Goal: Find specific page/section: Find specific page/section

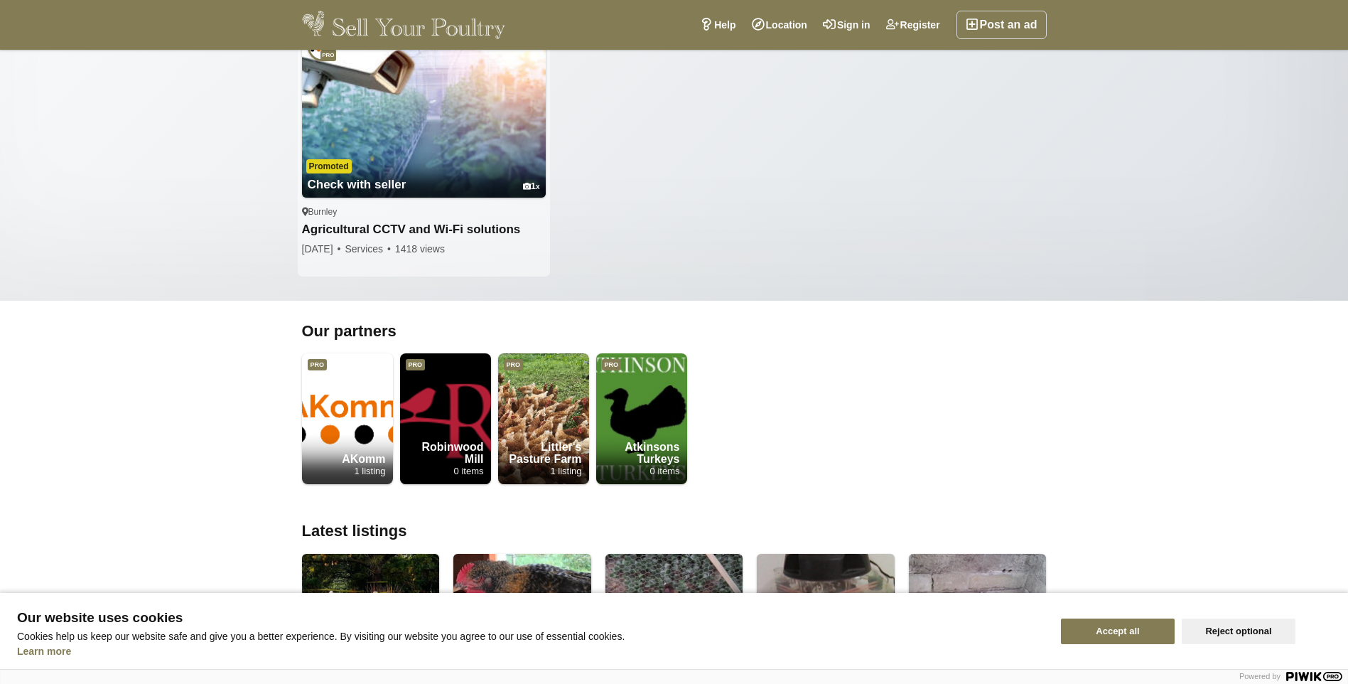
scroll to position [711, 0]
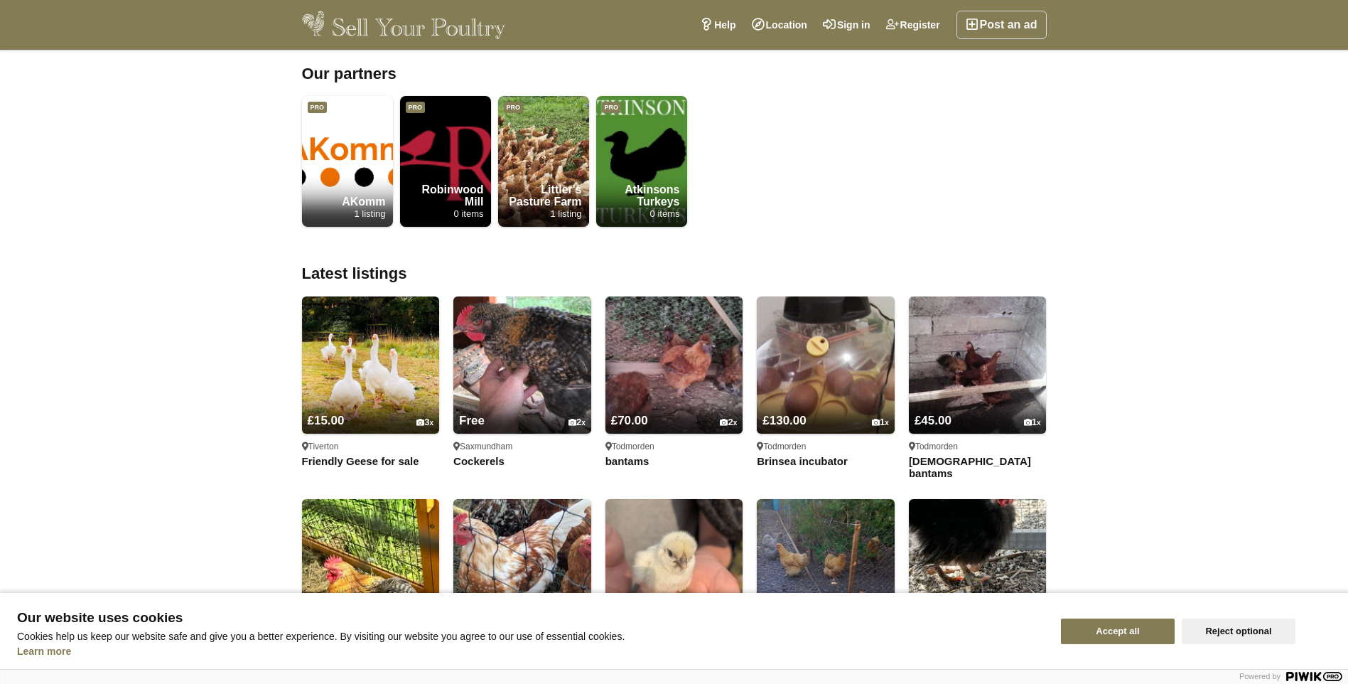
click at [1117, 637] on button "Accept all" at bounding box center [1118, 631] width 114 height 26
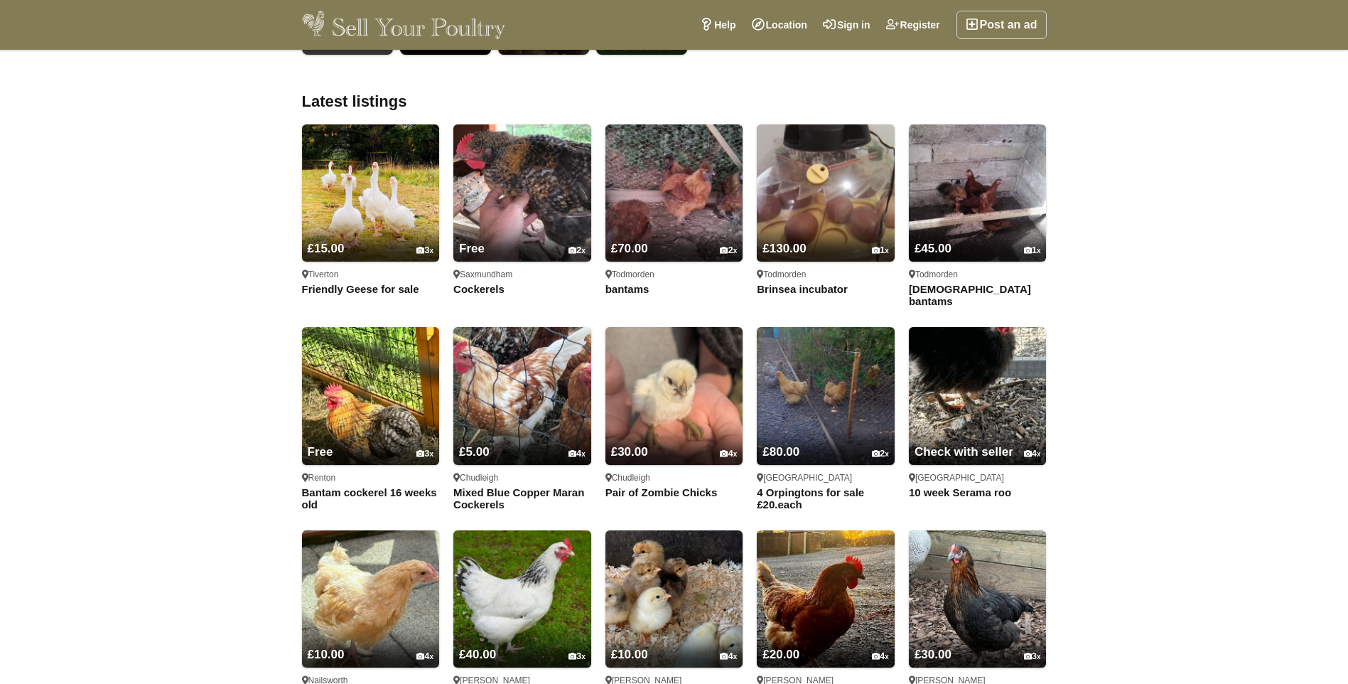
scroll to position [924, 0]
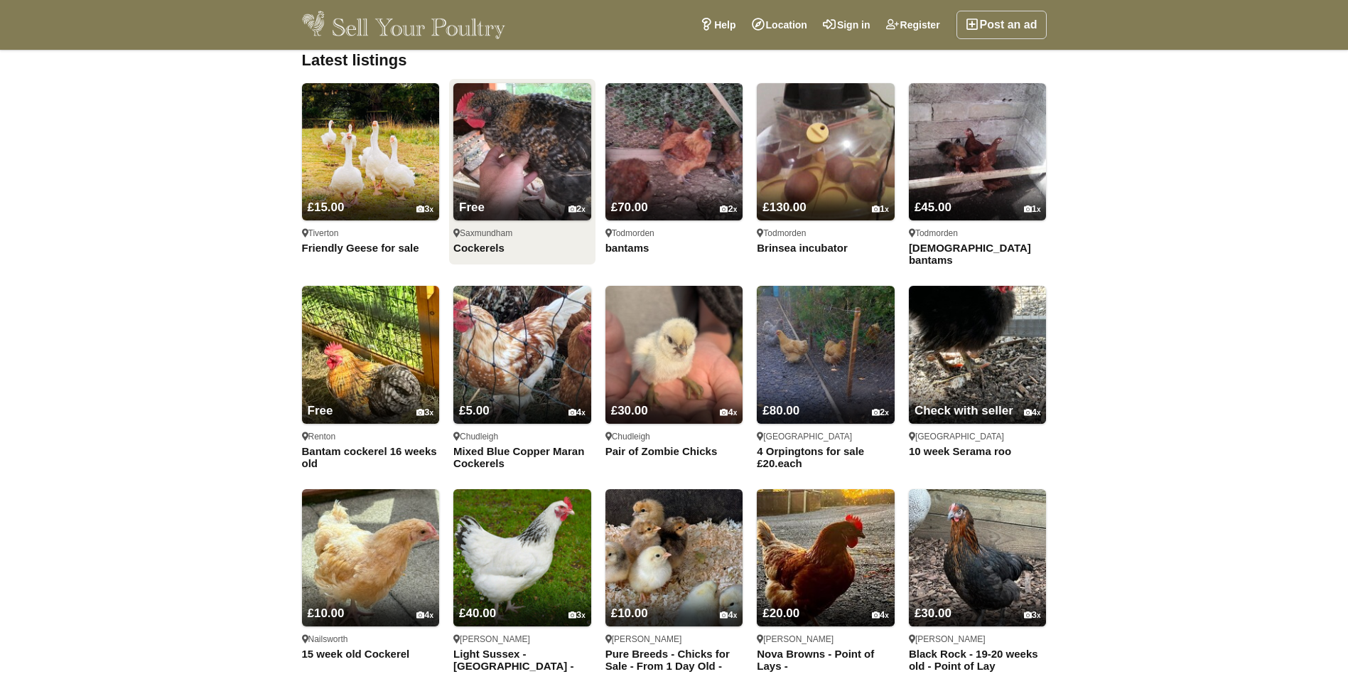
click at [511, 163] on img at bounding box center [522, 152] width 138 height 138
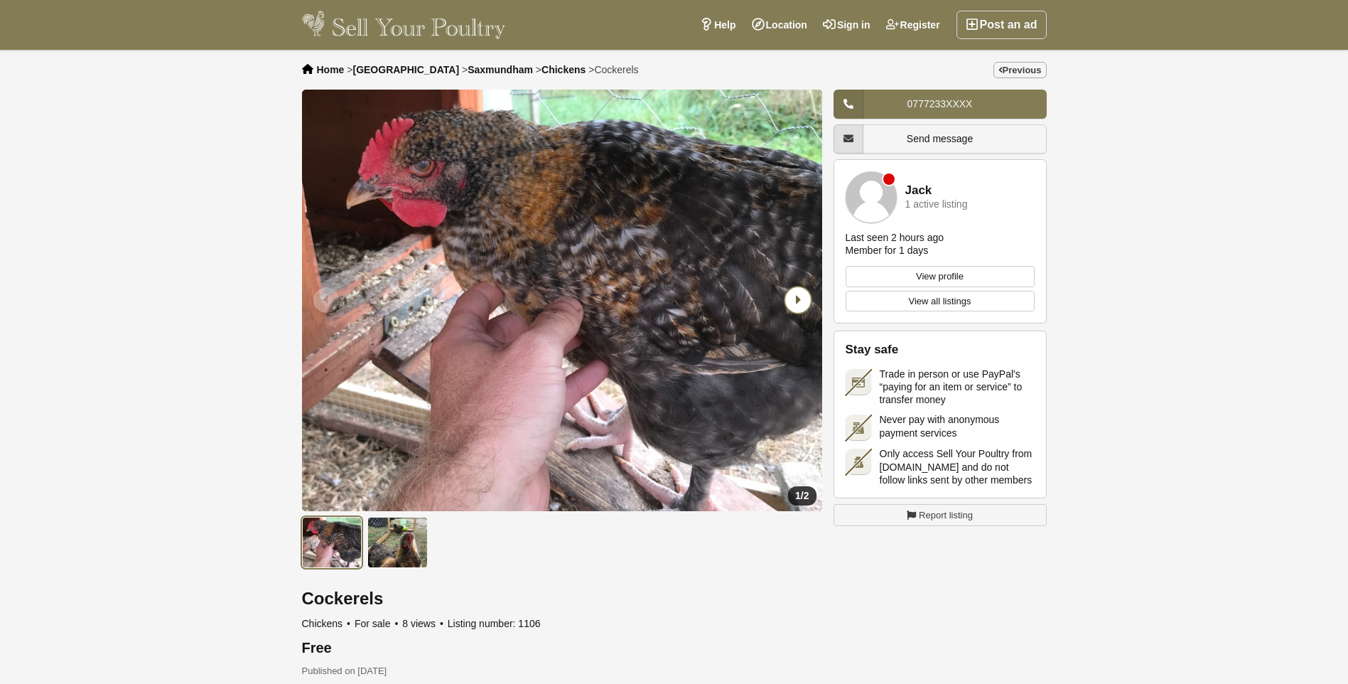
click at [800, 291] on icon "Next slide" at bounding box center [798, 300] width 26 height 26
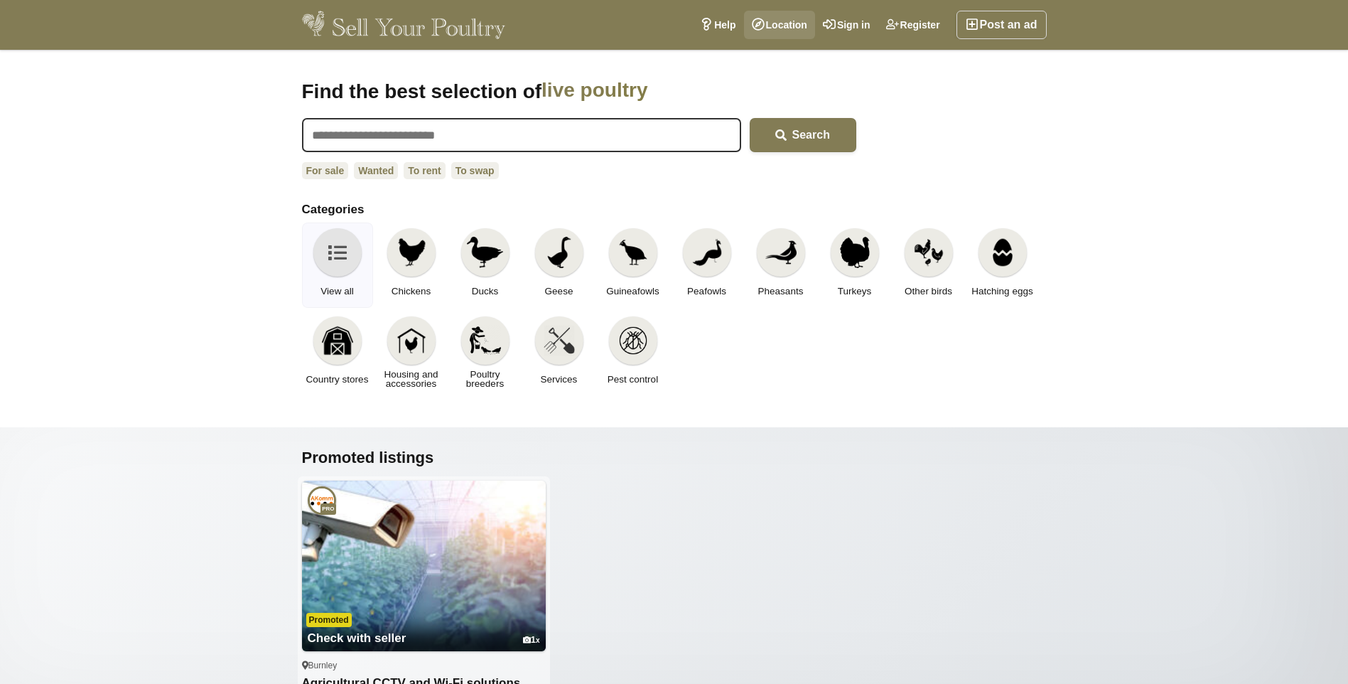
click at [784, 19] on link "Location" at bounding box center [779, 25] width 71 height 28
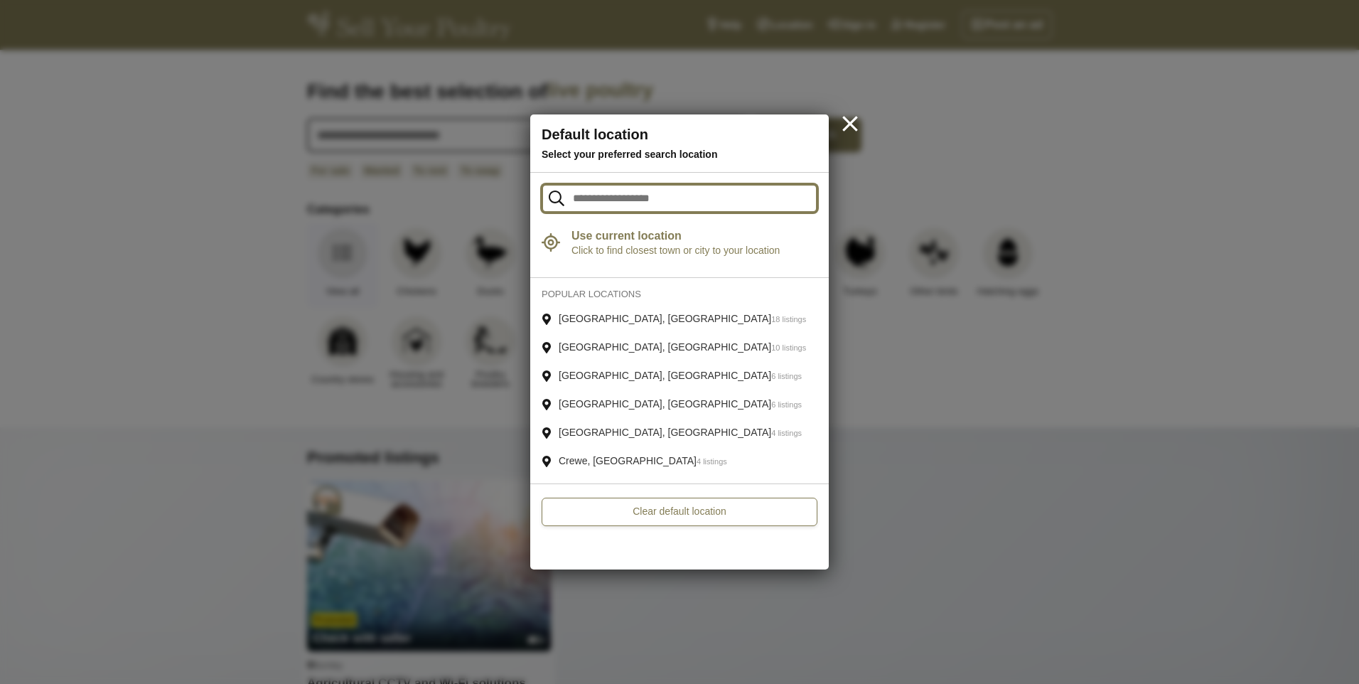
click at [686, 210] on input "text" at bounding box center [680, 198] width 276 height 28
type input "********"
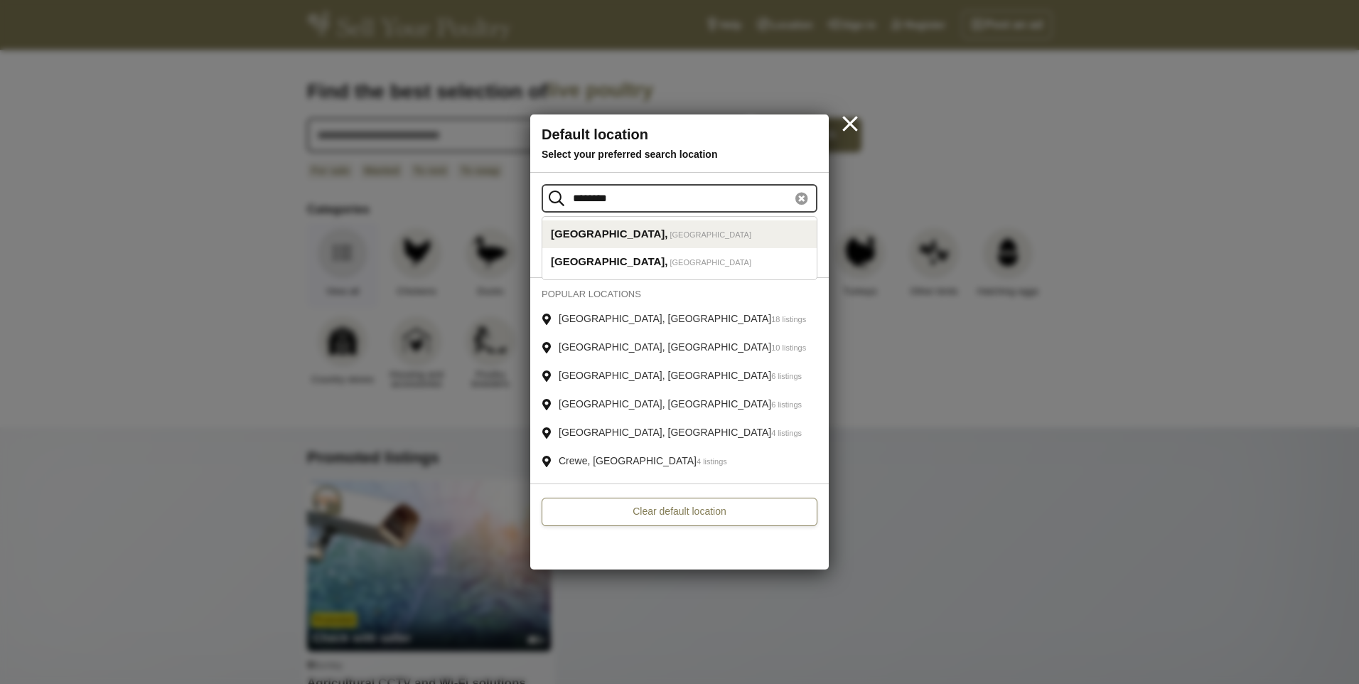
click at [670, 235] on em "[GEOGRAPHIC_DATA]" at bounding box center [711, 234] width 82 height 13
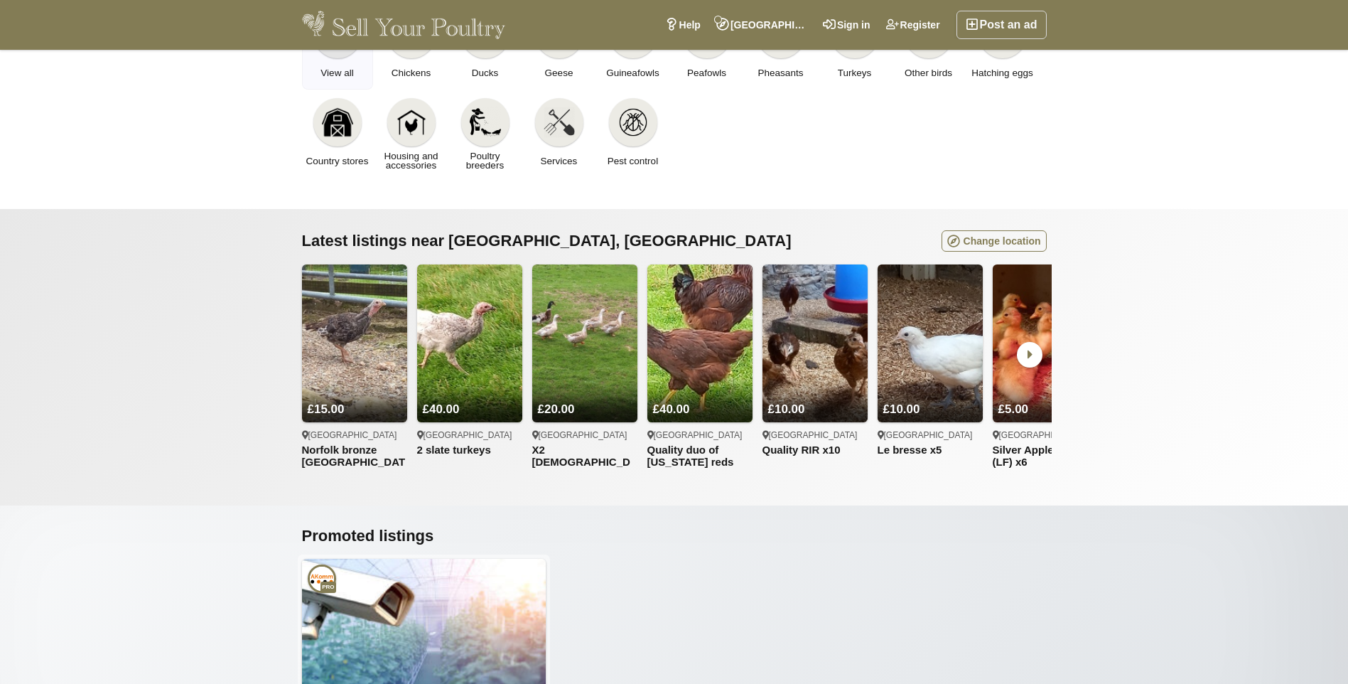
scroll to position [284, 0]
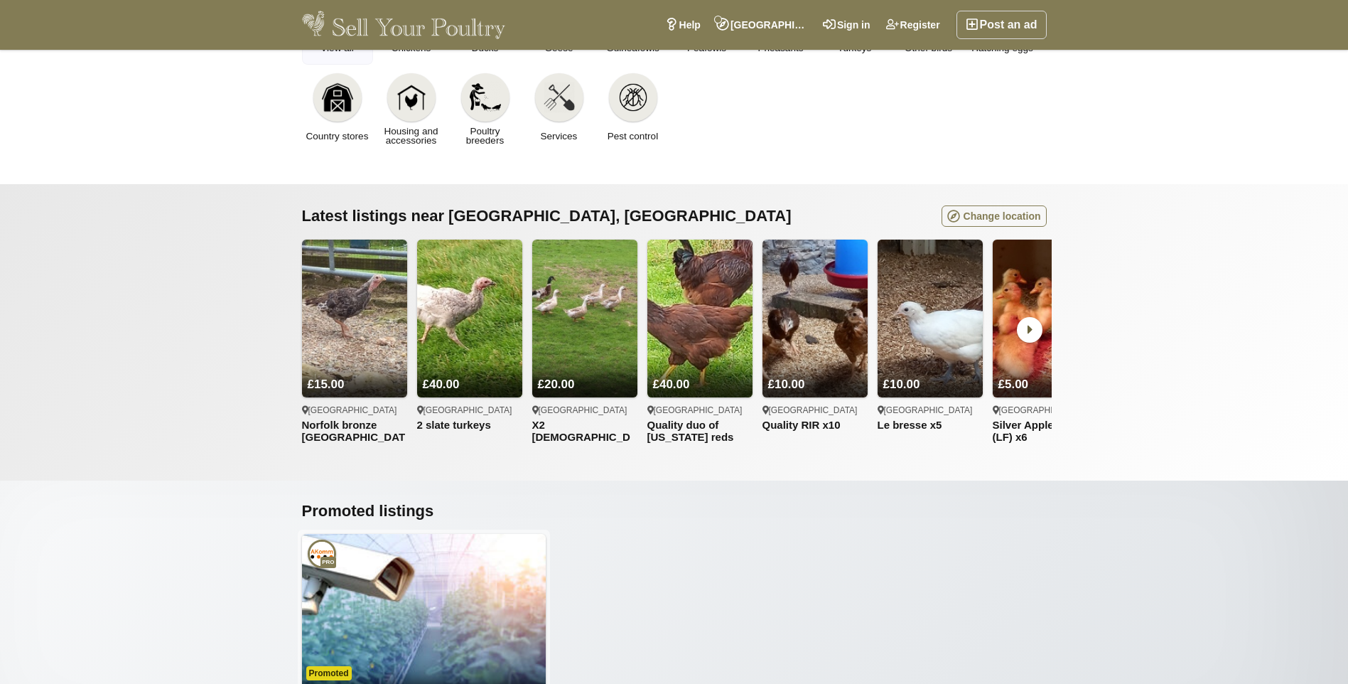
click at [1033, 334] on icon at bounding box center [1030, 330] width 26 height 26
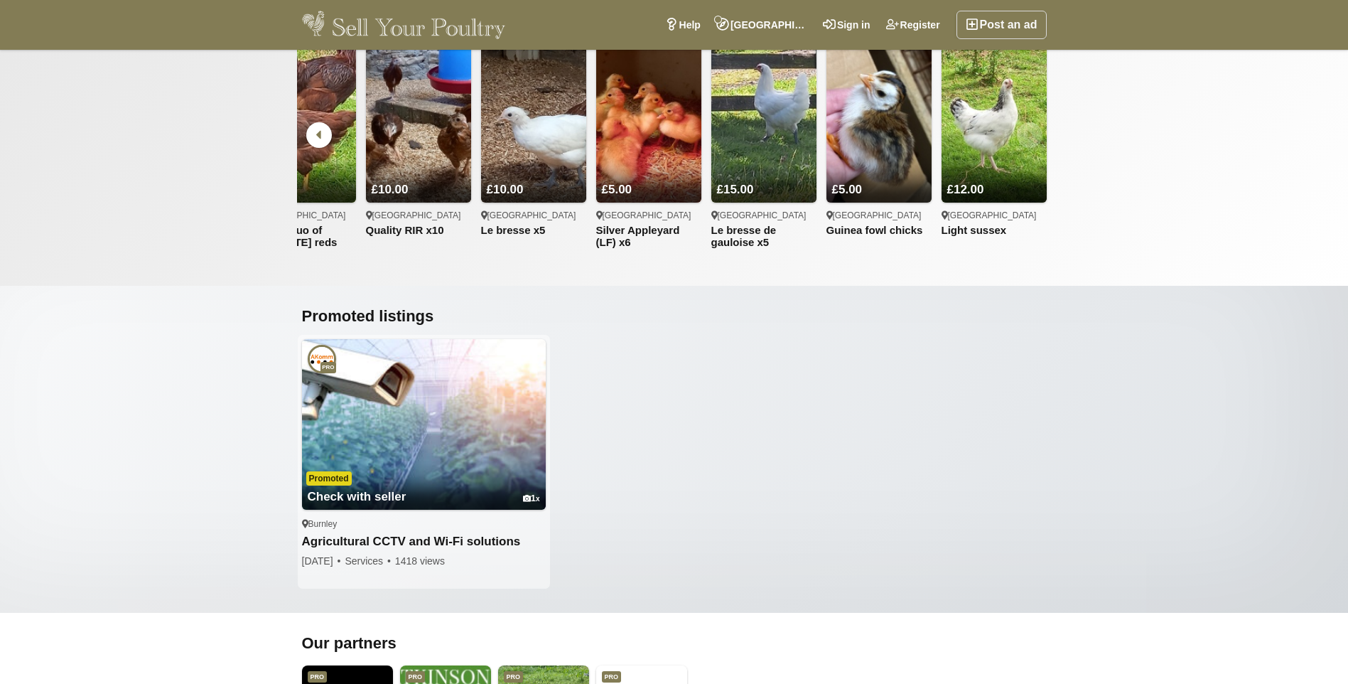
scroll to position [498, 0]
